Goal: Task Accomplishment & Management: Use online tool/utility

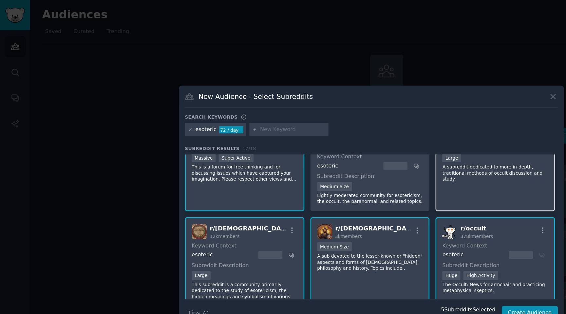
scroll to position [21, 0]
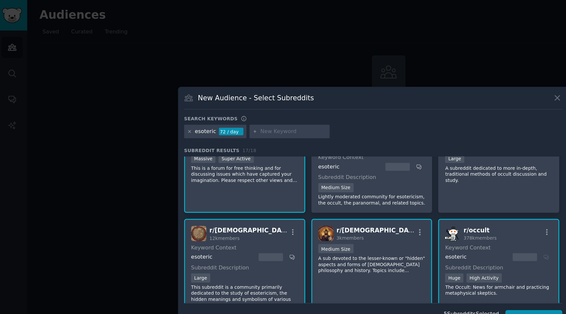
click at [319, 94] on div "esoteric 72 / day" at bounding box center [283, 100] width 284 height 13
click at [176, 179] on span "12k members" at bounding box center [171, 178] width 23 height 4
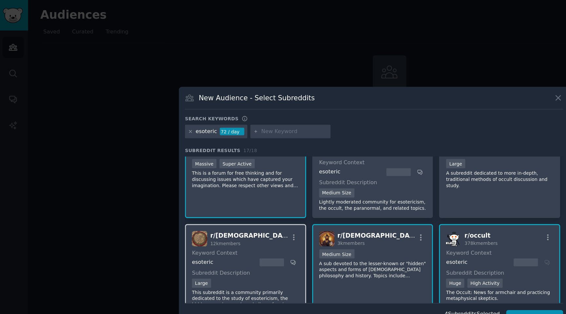
scroll to position [17, 0]
click at [420, 75] on icon at bounding box center [421, 74] width 4 height 4
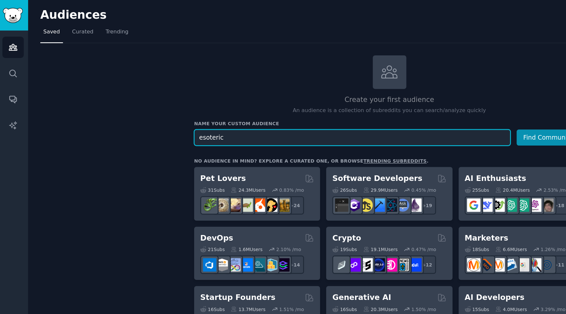
click at [170, 102] on input "esoteric" at bounding box center [267, 103] width 238 height 12
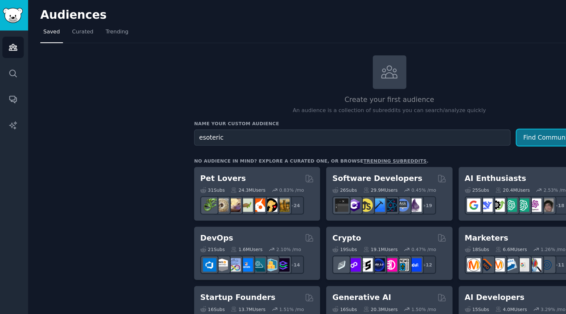
click at [399, 103] on button "Find Communities" at bounding box center [415, 103] width 51 height 12
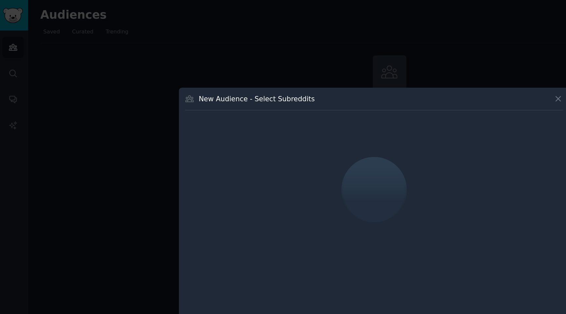
click at [255, 78] on div "New Audience - Select Subreddits" at bounding box center [283, 76] width 284 height 12
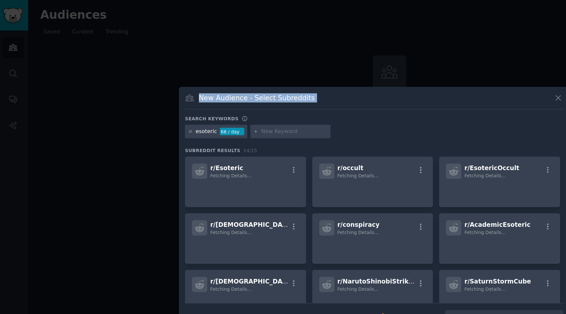
drag, startPoint x: 255, startPoint y: 78, endPoint x: 247, endPoint y: 67, distance: 13.4
click at [247, 68] on div "New Audience - Select Subreddits Search keywords esoteric 66 / day Subreddit Re…" at bounding box center [282, 157] width 293 height 184
click at [254, 75] on div "New Audience - Select Subreddits" at bounding box center [283, 76] width 284 height 12
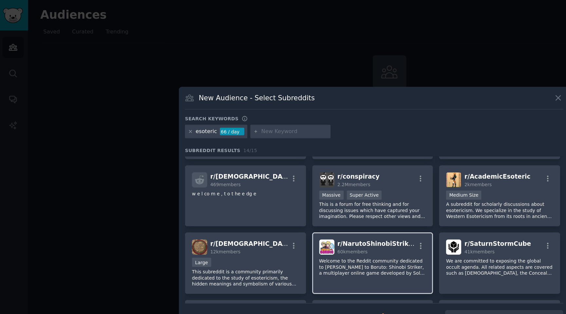
scroll to position [42, 0]
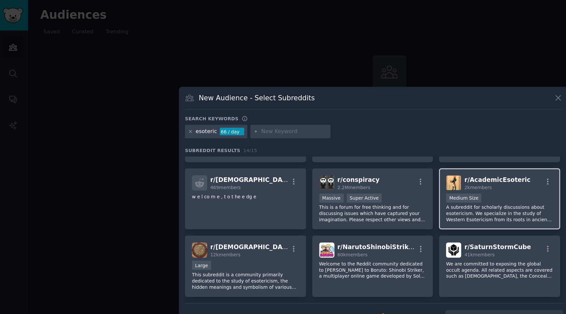
click at [374, 141] on div "2k members" at bounding box center [376, 140] width 50 height 5
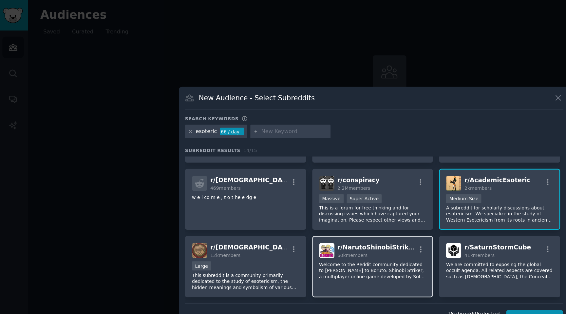
scroll to position [43, 0]
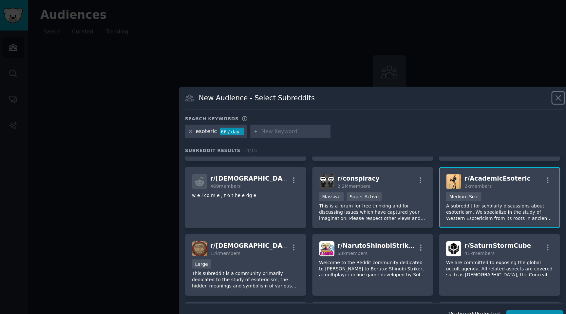
click at [421, 74] on icon at bounding box center [421, 74] width 4 height 4
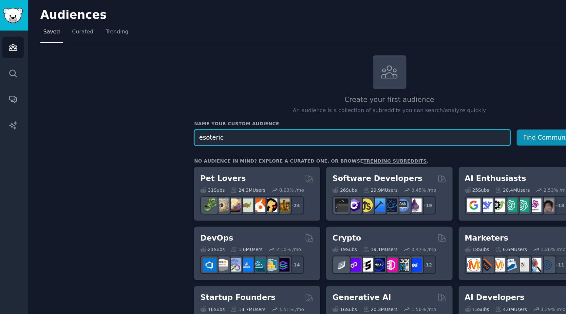
drag, startPoint x: 171, startPoint y: 103, endPoint x: 141, endPoint y: 103, distance: 29.5
type input "paranormal"
click at [390, 97] on button "Find Communities" at bounding box center [415, 103] width 51 height 12
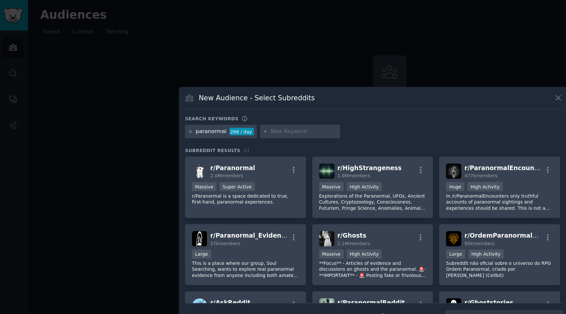
click at [165, 97] on div "paranormal" at bounding box center [160, 99] width 23 height 6
click at [160, 99] on div "paranormal" at bounding box center [160, 99] width 23 height 6
click at [145, 99] on icon at bounding box center [145, 99] width 4 height 4
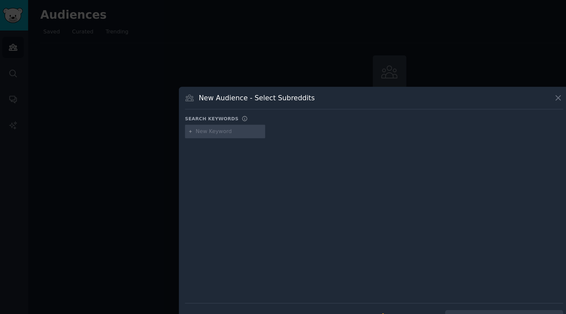
click at [155, 99] on input "text" at bounding box center [174, 99] width 50 height 6
type input "m"
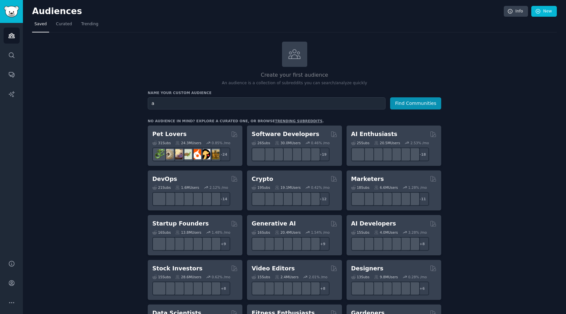
type input "a"
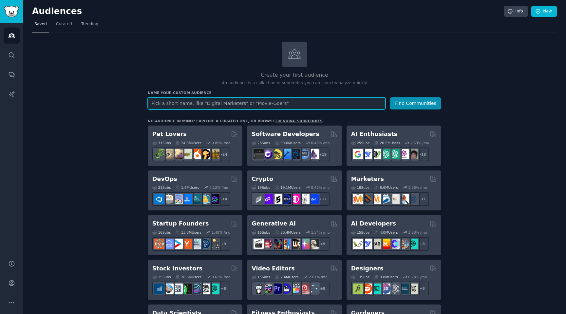
paste input "Ancient"
type input "Ancient"
click at [390, 97] on button "Find Communities" at bounding box center [415, 103] width 51 height 12
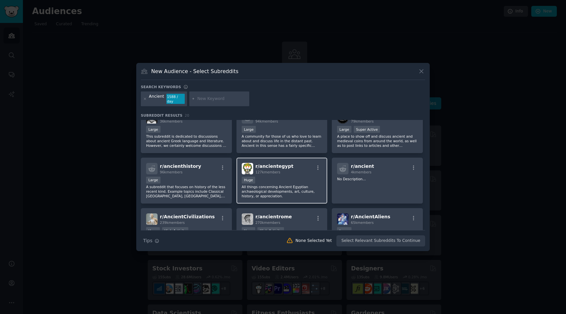
scroll to position [16, 0]
